Goal: Communication & Community: Answer question/provide support

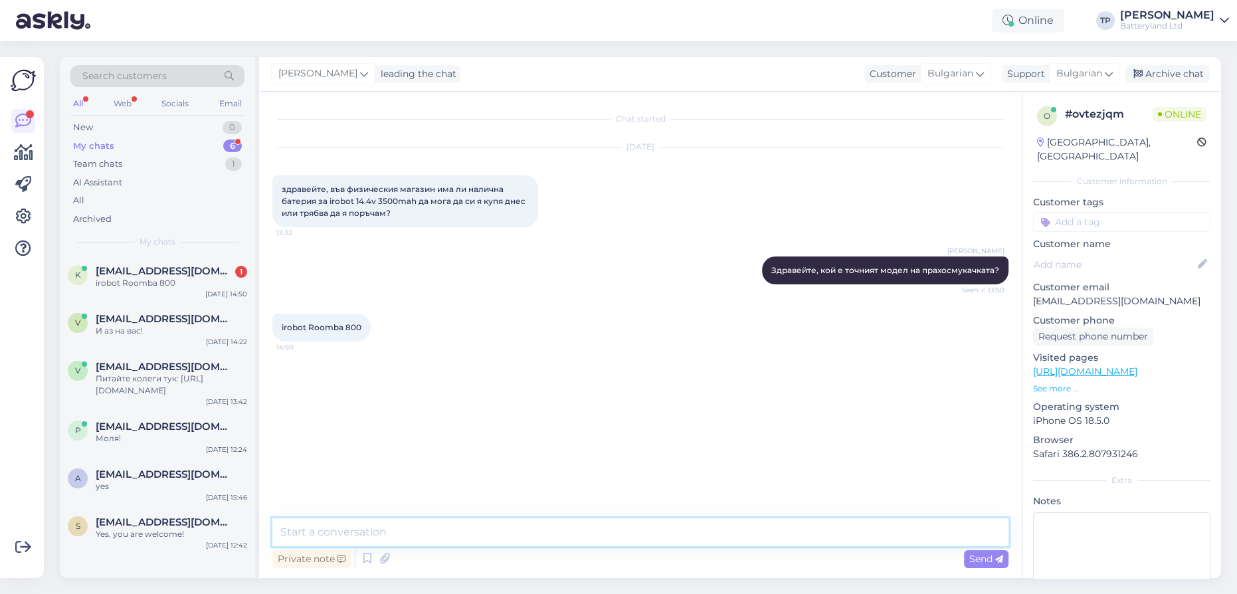
click at [439, 531] on textarea at bounding box center [640, 532] width 736 height 28
paste textarea "[URL][DOMAIN_NAME]"
type textarea "[URL][DOMAIN_NAME]"
click at [476, 527] on textarea "[URL][DOMAIN_NAME]" at bounding box center [640, 532] width 736 height 28
type textarea "Имаме я на място и можете да заповядате да си я купите от нас"
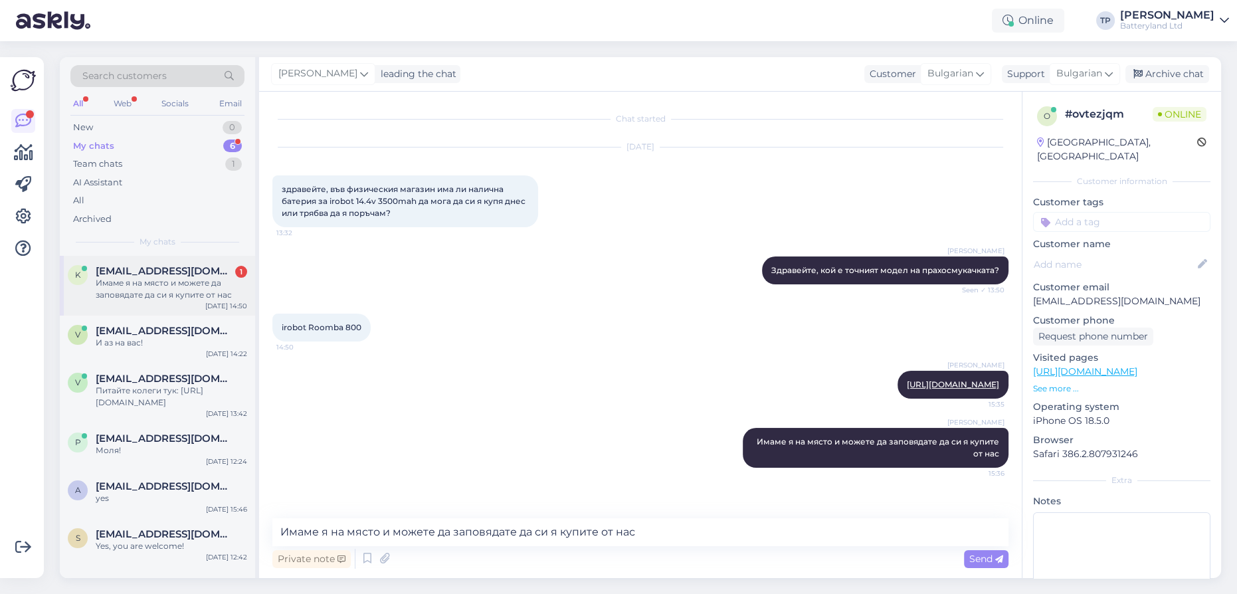
click at [163, 279] on div "[EMAIL_ADDRESS][DOMAIN_NAME] 1 Имаме я на място и можете да заповядате да си я …" at bounding box center [171, 283] width 151 height 36
click at [214, 278] on div "[EMAIL_ADDRESS][DOMAIN_NAME] 1 Имаме я на място и можете да заповядате да си я …" at bounding box center [171, 283] width 151 height 36
drag, startPoint x: 546, startPoint y: 542, endPoint x: 543, endPoint y: 534, distance: 8.4
click at [545, 539] on textarea at bounding box center [640, 532] width 736 height 28
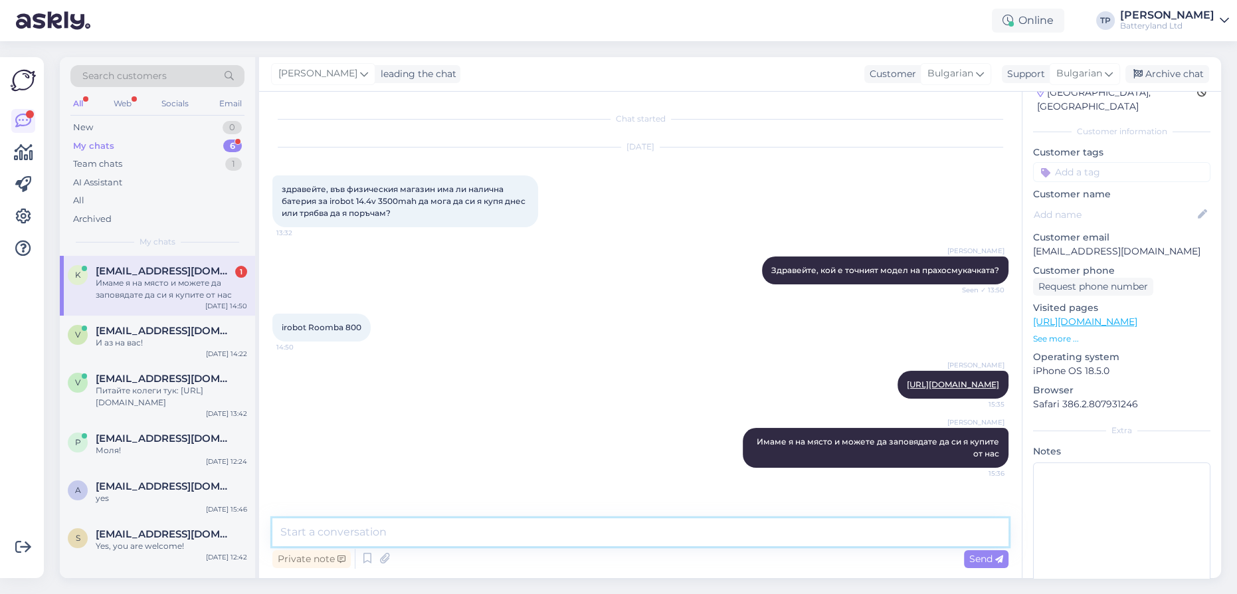
scroll to position [58, 0]
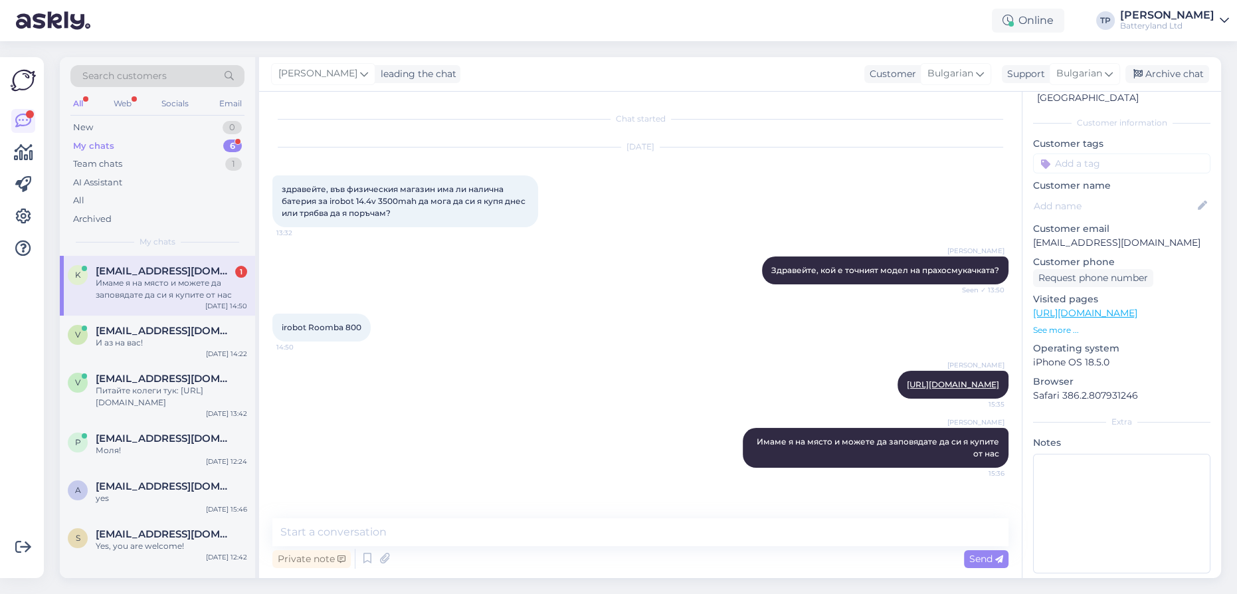
click at [366, 515] on div "Chat started [DATE] здравейте, във физическия магазин има ли налична батерия за…" at bounding box center [640, 335] width 763 height 486
click at [328, 325] on span "irobot Roomba 800" at bounding box center [322, 327] width 80 height 10
click at [402, 525] on textarea at bounding box center [640, 532] width 736 height 28
type textarea "Още днес"
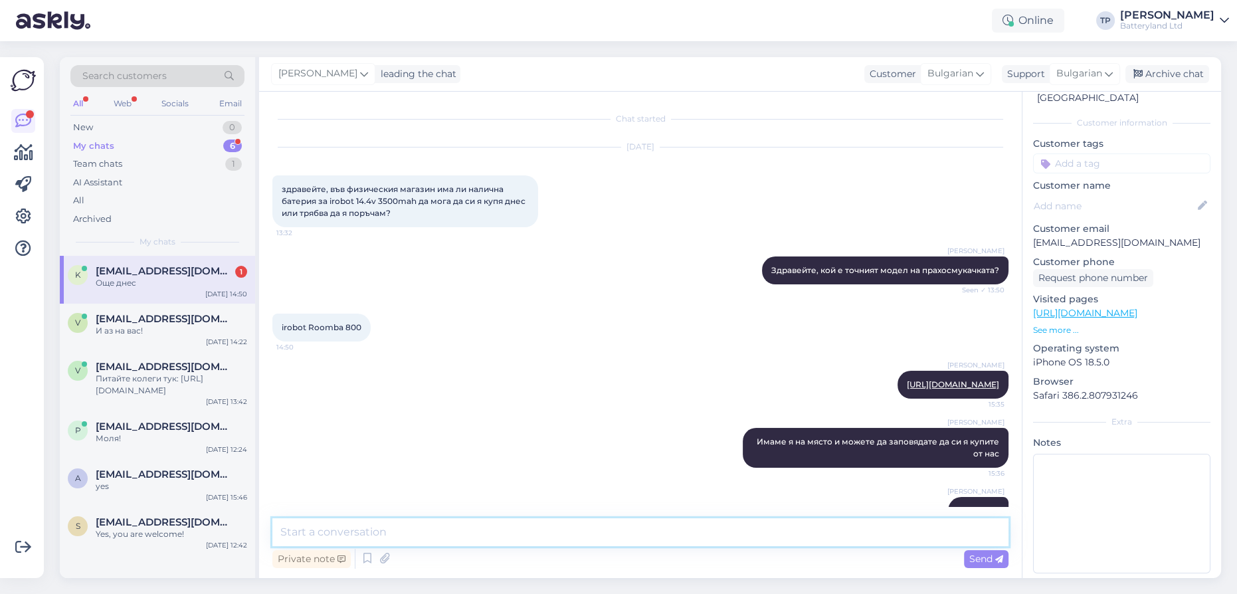
scroll to position [45, 0]
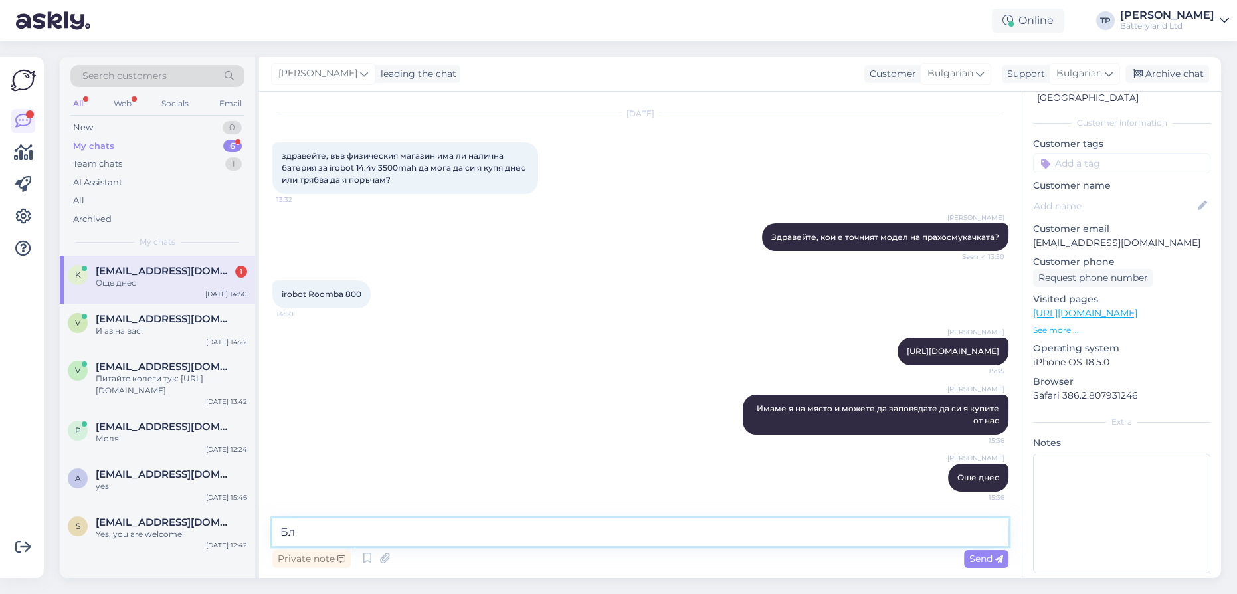
type textarea "Б"
